Goal: Task Accomplishment & Management: Use online tool/utility

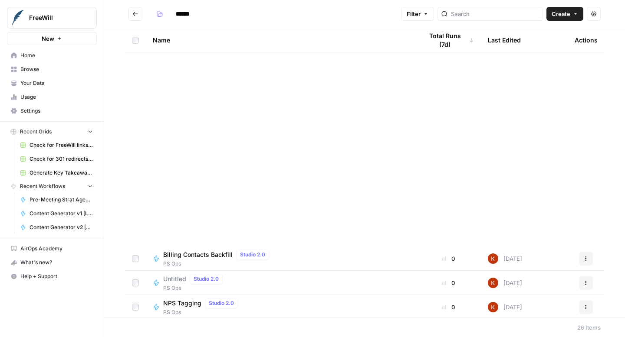
scroll to position [318, 0]
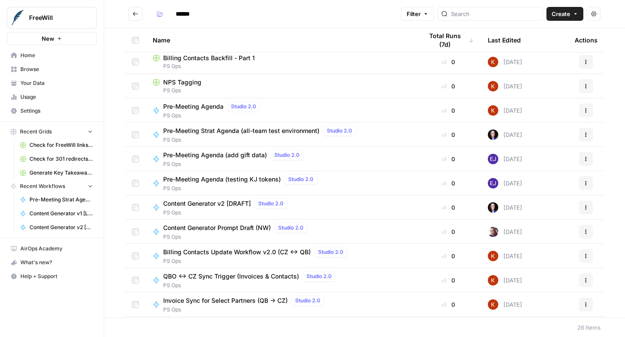
click at [48, 59] on span "Home" at bounding box center [56, 56] width 72 height 8
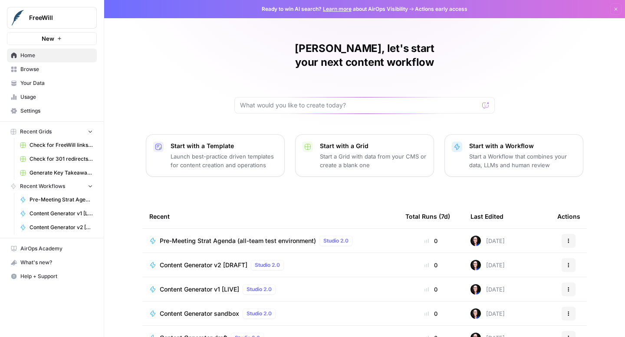
click at [241, 237] on span "Pre-Meeting Strat Agenda (all-team test environment)" at bounding box center [238, 241] width 156 height 9
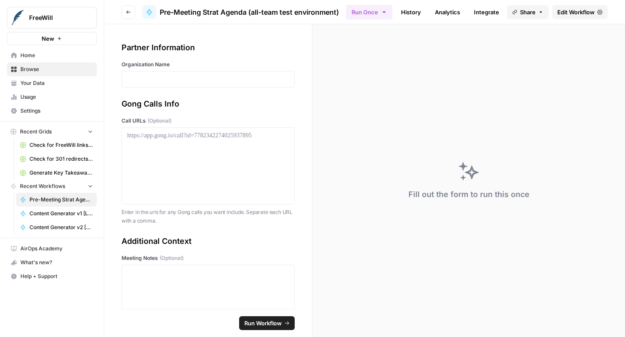
click at [576, 13] on span "Edit Workflow" at bounding box center [575, 12] width 37 height 9
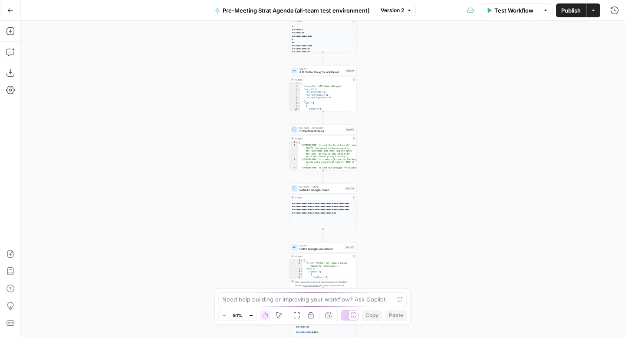
click at [9, 12] on icon "button" at bounding box center [10, 10] width 6 height 6
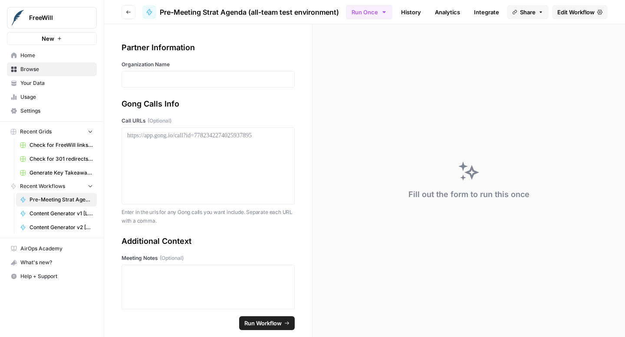
click at [50, 80] on span "Your Data" at bounding box center [56, 83] width 72 height 8
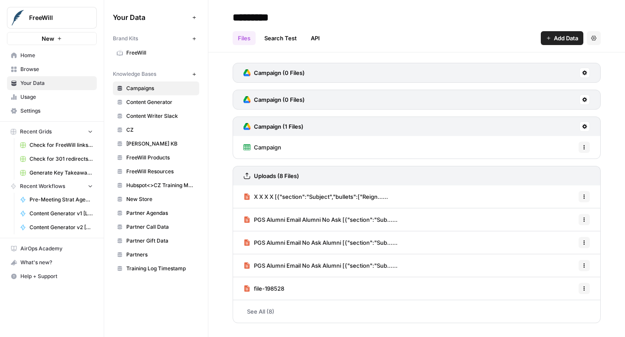
click at [164, 239] on span "Partner Gift Data" at bounding box center [160, 241] width 69 height 8
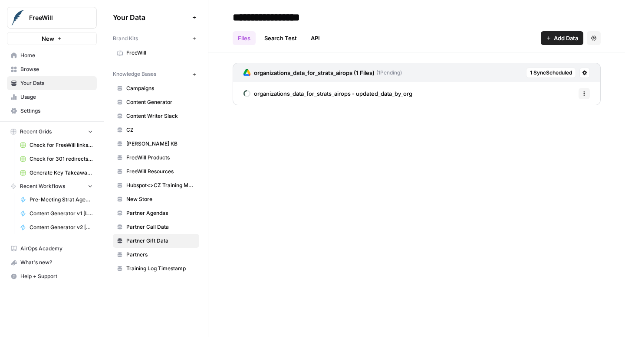
click at [334, 93] on span "organizations_data_for_strats_airops - updated_data_by_org" at bounding box center [333, 93] width 158 height 9
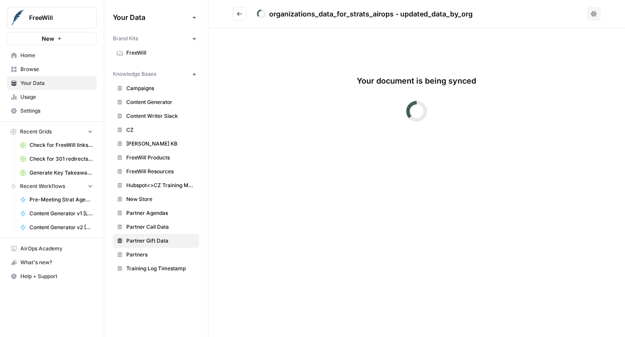
click at [241, 14] on icon "Go back" at bounding box center [239, 14] width 5 height 4
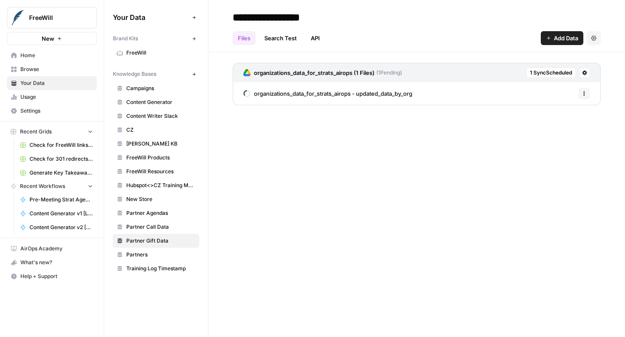
click at [588, 74] on button at bounding box center [584, 73] width 10 height 10
click at [464, 94] on div "organizations_data_for_strats_airops - updated_data_by_org Options" at bounding box center [416, 93] width 368 height 23
click at [581, 93] on button "Options" at bounding box center [583, 93] width 11 height 11
click at [492, 92] on div "organizations_data_for_strats_airops - updated_data_by_org Options" at bounding box center [416, 93] width 368 height 23
click at [406, 95] on span "organizations_data_for_strats_airops - updated_data_by_org" at bounding box center [333, 93] width 158 height 9
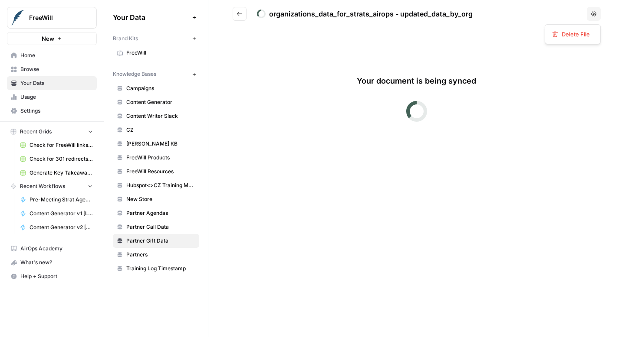
click at [598, 16] on button "Options" at bounding box center [593, 14] width 14 height 14
click at [458, 60] on div "Your document is being synced" at bounding box center [416, 96] width 347 height 94
click at [241, 15] on icon "Go back" at bounding box center [239, 14] width 6 height 6
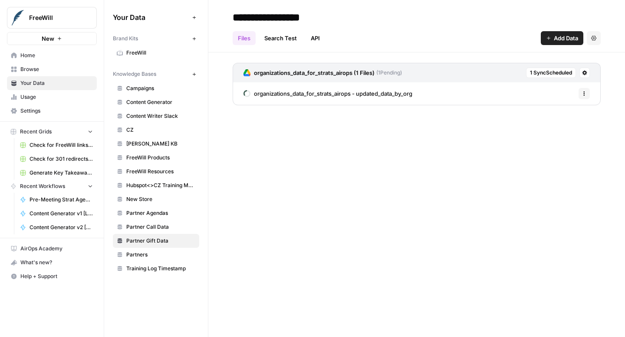
click at [39, 55] on span "Home" at bounding box center [56, 56] width 72 height 8
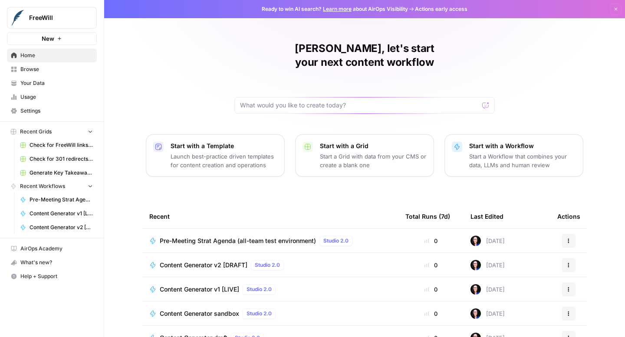
click at [182, 261] on span "Content Generator v2 [DRAFT]" at bounding box center [204, 265] width 88 height 9
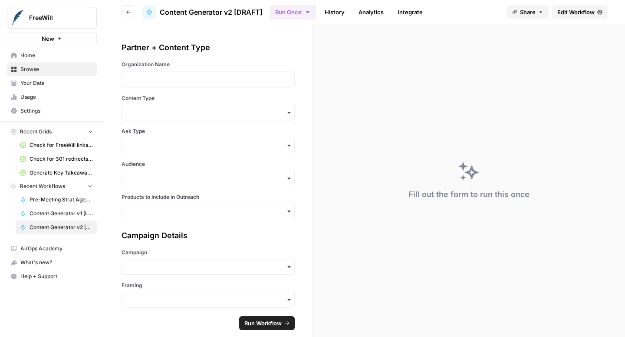
click at [524, 12] on span "Share" at bounding box center [528, 12] width 16 height 9
click at [533, 57] on button "Copy" at bounding box center [547, 54] width 28 height 9
click at [587, 52] on div "Fill out the form to run this once" at bounding box center [468, 180] width 312 height 313
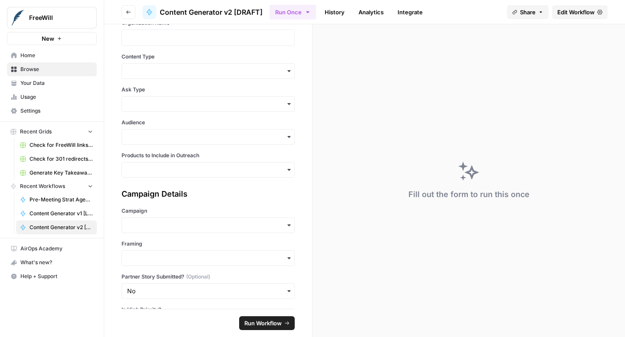
scroll to position [47, 0]
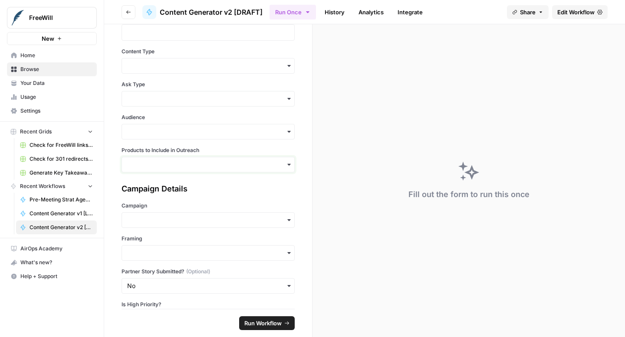
click at [269, 164] on input "Products to Include in Outreach" at bounding box center [208, 164] width 162 height 9
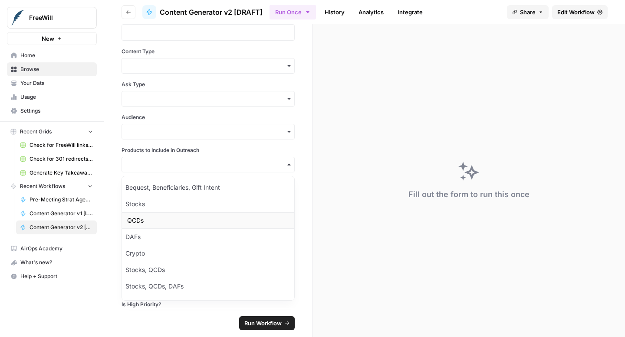
scroll to position [64, 0]
click at [308, 179] on div "Partner + Content Type Organization Name Content Type Ask Type Audience Product…" at bounding box center [208, 166] width 208 height 285
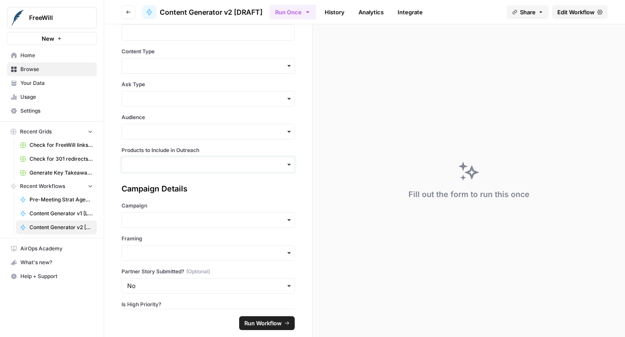
click at [284, 162] on input "Products to Include in Outreach" at bounding box center [208, 164] width 162 height 9
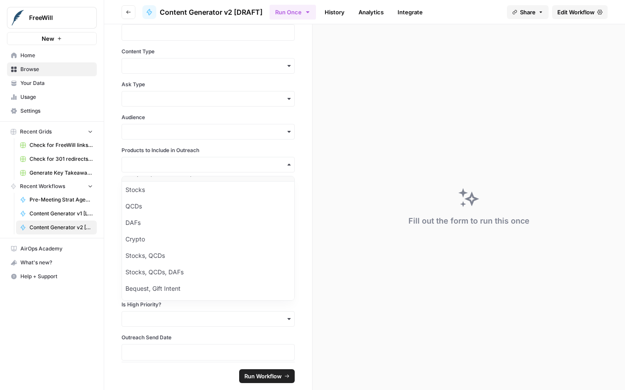
scroll to position [53, 0]
drag, startPoint x: 111, startPoint y: 140, endPoint x: 289, endPoint y: 170, distance: 179.8
click at [289, 170] on div "Partner + Content Type Organization Name Content Type Ask Type Audience Product…" at bounding box center [208, 193] width 208 height 338
click at [289, 170] on div "button" at bounding box center [207, 165] width 173 height 16
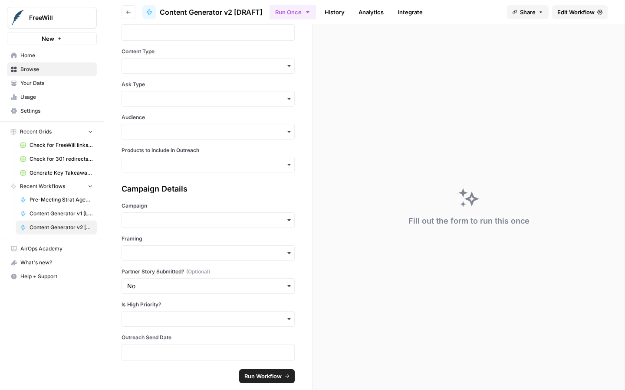
click at [604, 108] on div "Fill out the form to run this once" at bounding box center [468, 207] width 312 height 366
